Goal: Obtain resource: Download file/media

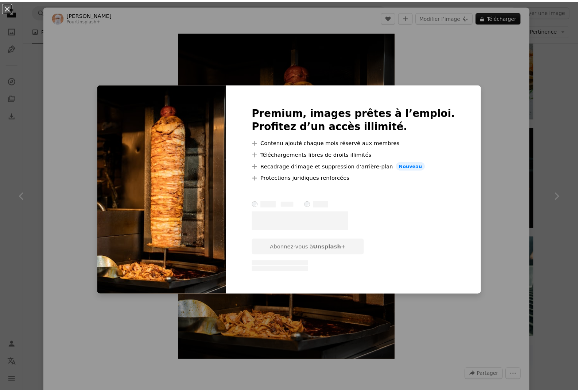
scroll to position [1263, 0]
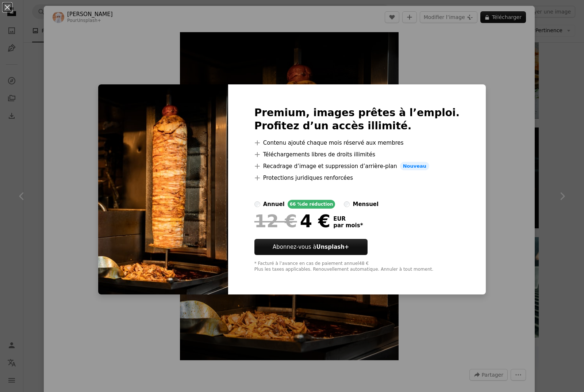
click at [28, 82] on div "An X shape Premium, images prêtes à l’emploi. Profitez d’un accès illimité. A p…" at bounding box center [292, 196] width 584 height 392
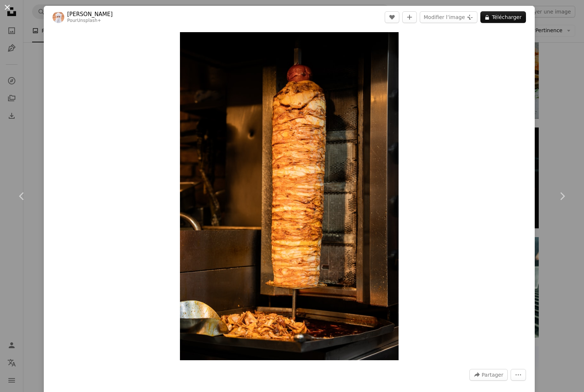
click at [8, 5] on button "An X shape" at bounding box center [7, 7] width 9 height 9
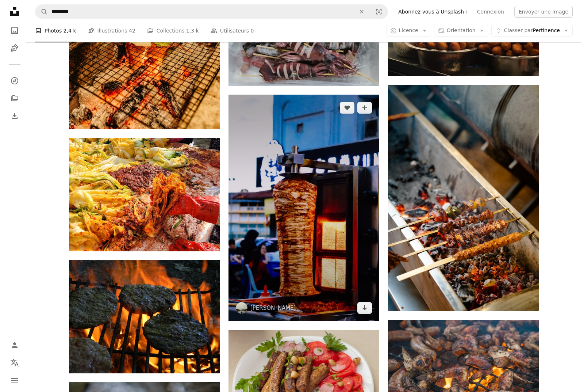
scroll to position [3671, 0]
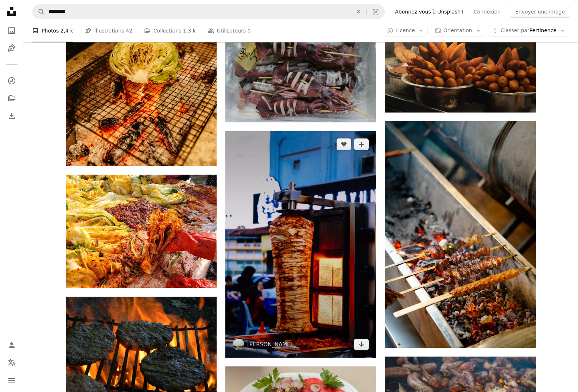
click at [301, 201] on img at bounding box center [300, 244] width 151 height 226
